Goal: Task Accomplishment & Management: Manage account settings

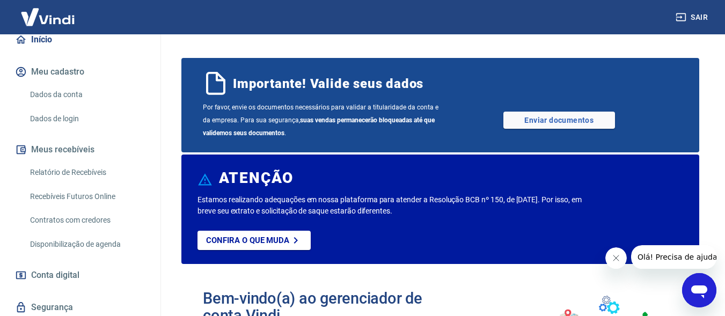
scroll to position [107, 0]
click at [61, 137] on div "Início Meu cadastro Dados da conta Dados de login Meus recebíveis Relatório de …" at bounding box center [80, 189] width 160 height 324
click at [71, 145] on button "Meus recebíveis" at bounding box center [80, 149] width 135 height 24
click at [99, 171] on link "Relatório de Recebíveis" at bounding box center [87, 172] width 122 height 22
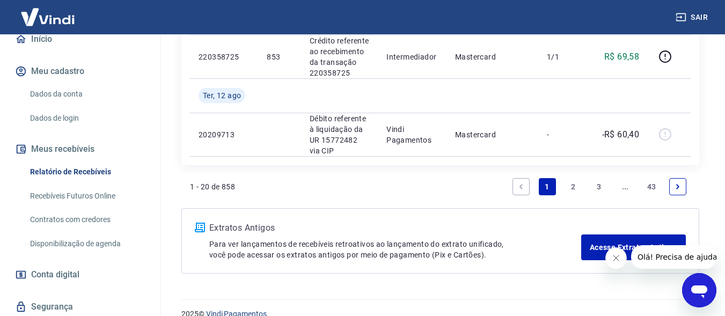
scroll to position [1127, 0]
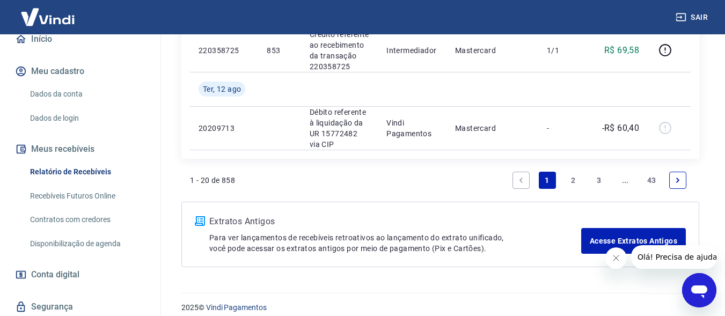
click at [570, 183] on link "2" at bounding box center [573, 180] width 17 height 17
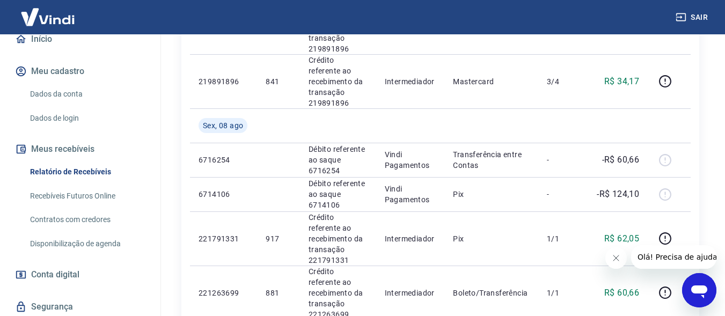
scroll to position [1020, 0]
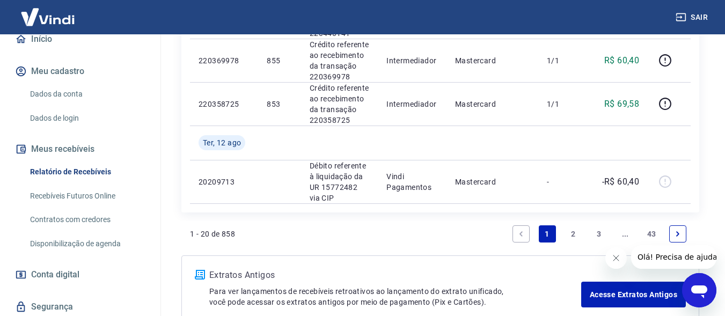
scroll to position [1127, 0]
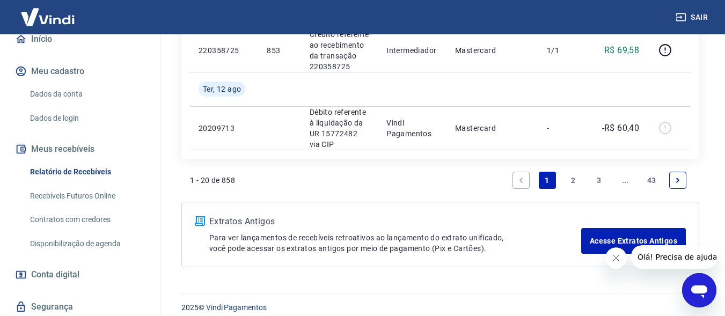
click at [573, 179] on link "2" at bounding box center [573, 180] width 17 height 17
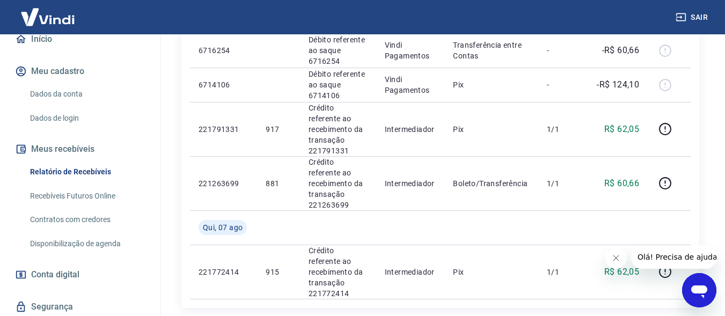
scroll to position [1085, 0]
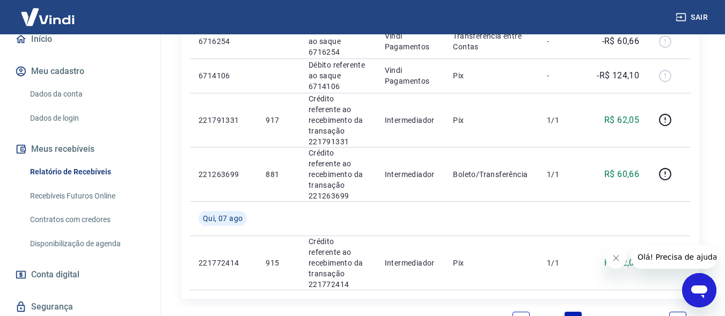
click at [546, 312] on link "1" at bounding box center [547, 320] width 17 height 17
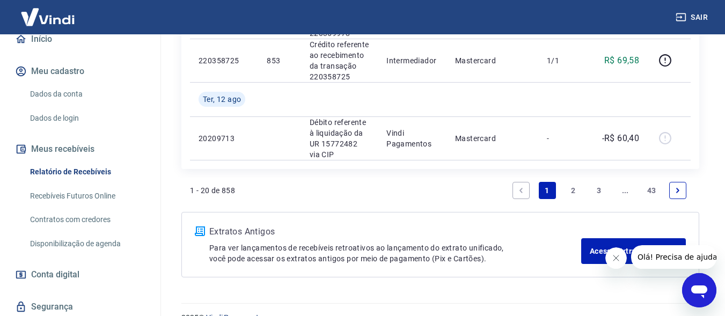
scroll to position [1127, 0]
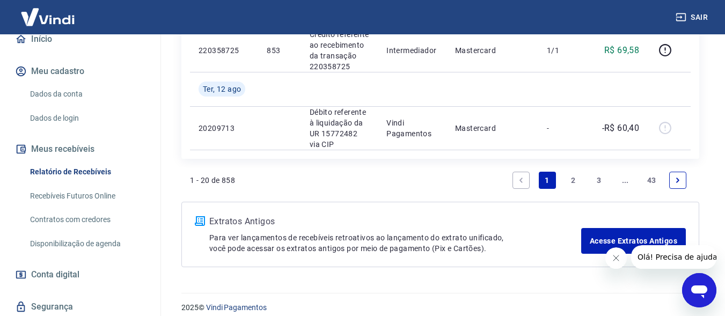
click at [577, 177] on link "2" at bounding box center [573, 180] width 17 height 17
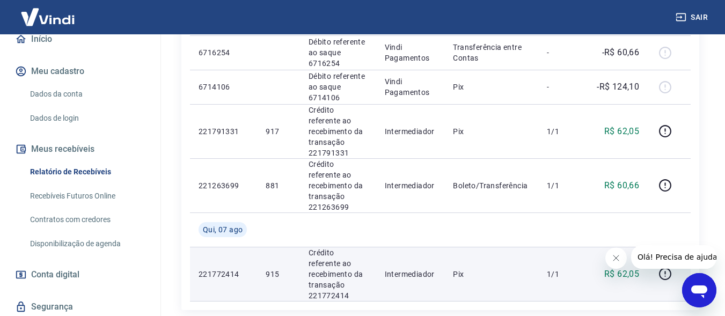
scroll to position [1085, 0]
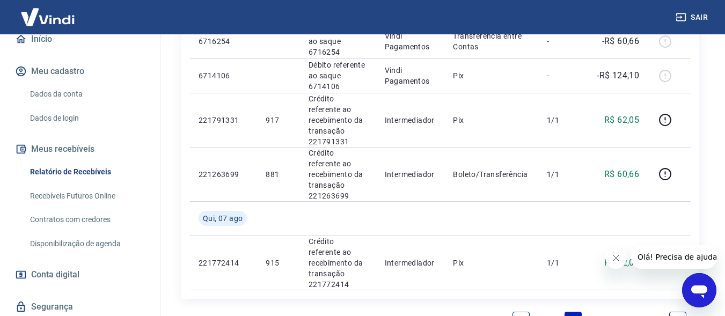
click at [600, 312] on link "3" at bounding box center [599, 320] width 17 height 17
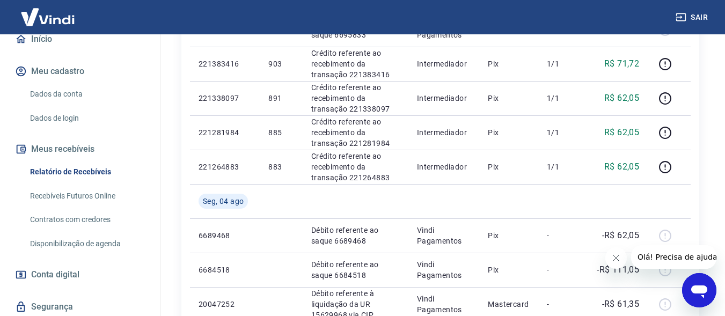
scroll to position [590, 0]
